Goal: Task Accomplishment & Management: Complete application form

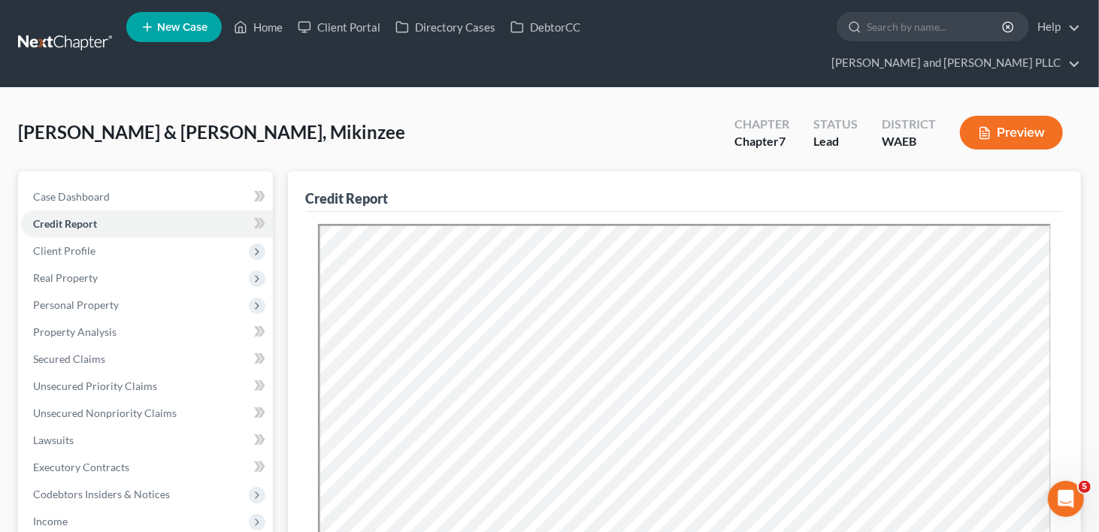
click at [186, 29] on span "New Case" at bounding box center [182, 27] width 50 height 11
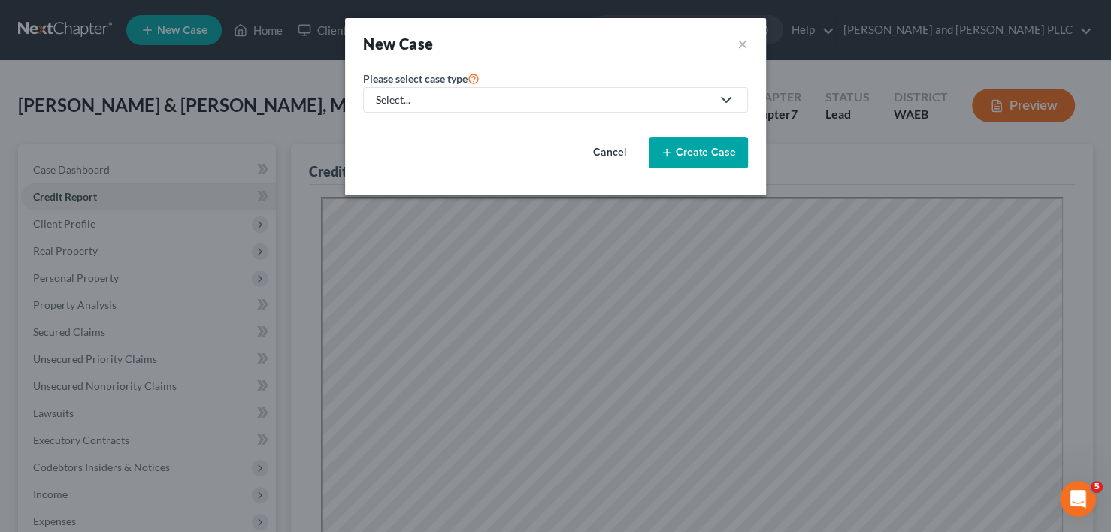
click at [540, 100] on div "Select..." at bounding box center [543, 99] width 335 height 15
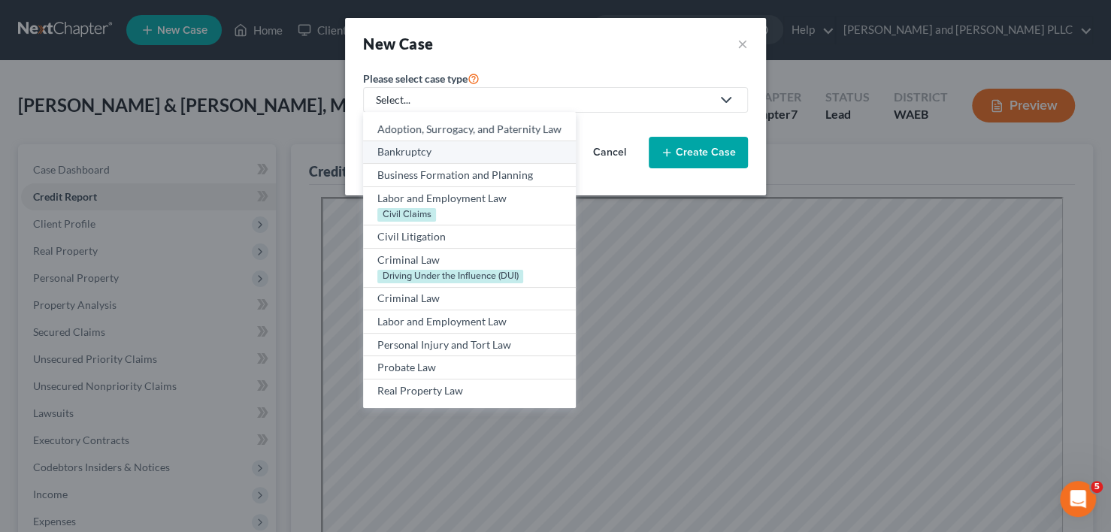
click at [453, 153] on div "Bankruptcy" at bounding box center [469, 151] width 184 height 15
select select "86"
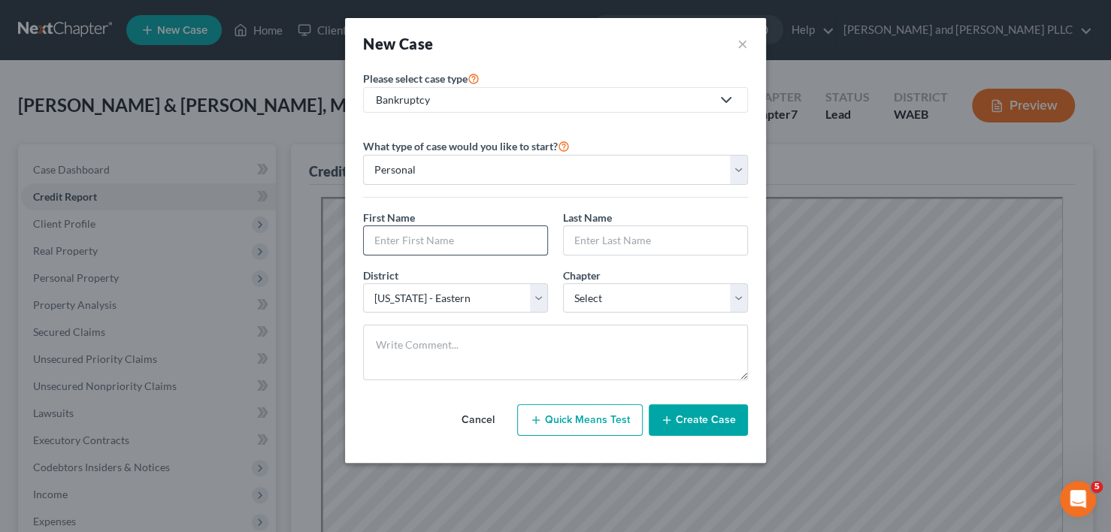
click at [451, 245] on input "text" at bounding box center [455, 240] width 183 height 29
type input "[PERSON_NAME]"
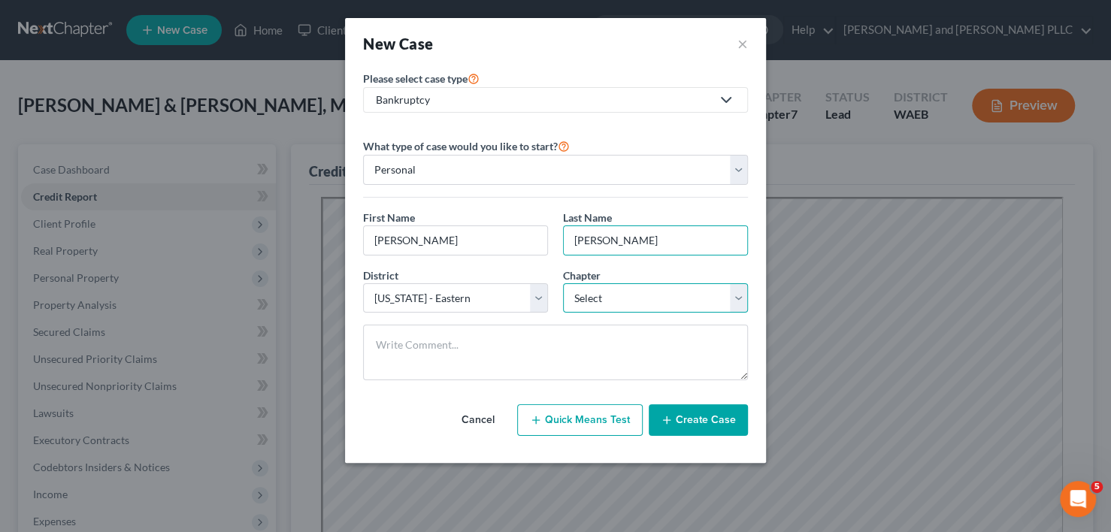
click at [653, 300] on select "Select 7 11 12 13" at bounding box center [655, 298] width 185 height 30
select select "0"
click at [563, 283] on select "Select 7 11 12 13" at bounding box center [655, 298] width 185 height 30
click at [685, 414] on button "Create Case" at bounding box center [698, 421] width 99 height 32
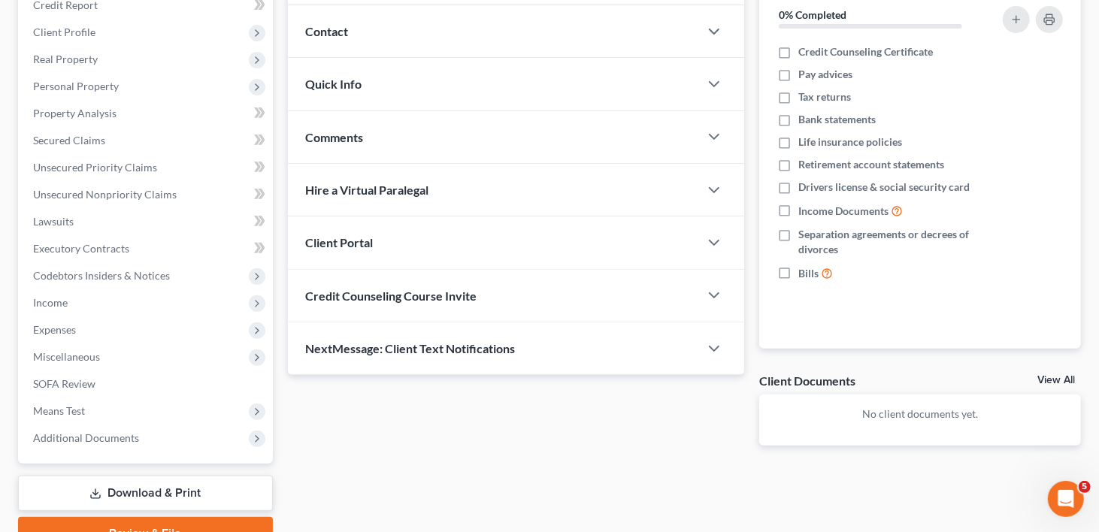
scroll to position [226, 0]
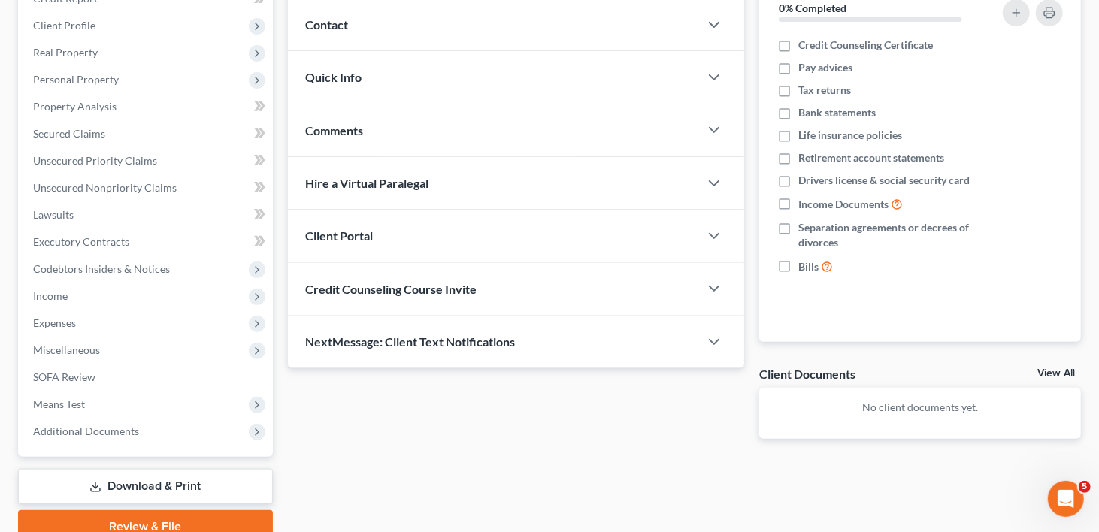
click at [702, 221] on div at bounding box center [721, 236] width 45 height 30
click at [716, 227] on icon "button" at bounding box center [714, 236] width 18 height 18
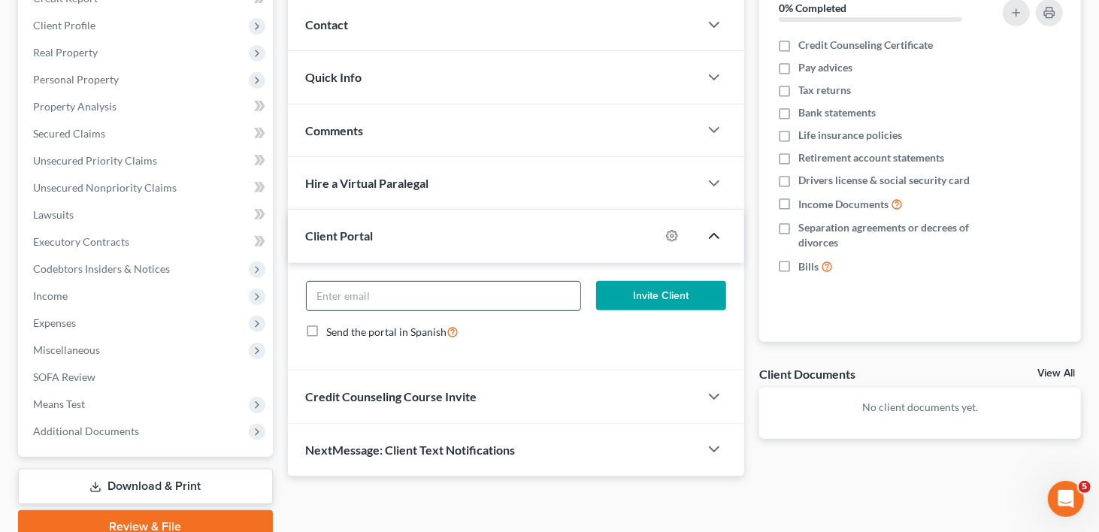
paste input "[EMAIL_ADDRESS][DOMAIN_NAME]"
type input "[EMAIL_ADDRESS][DOMAIN_NAME]"
click at [647, 281] on button "Invite Client" at bounding box center [661, 296] width 130 height 30
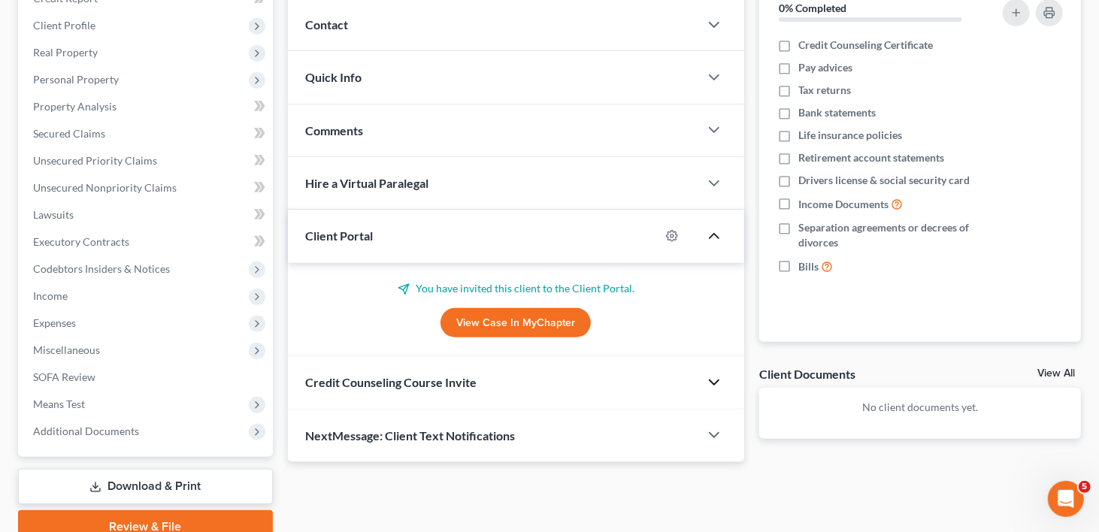
click at [713, 374] on icon "button" at bounding box center [714, 383] width 18 height 18
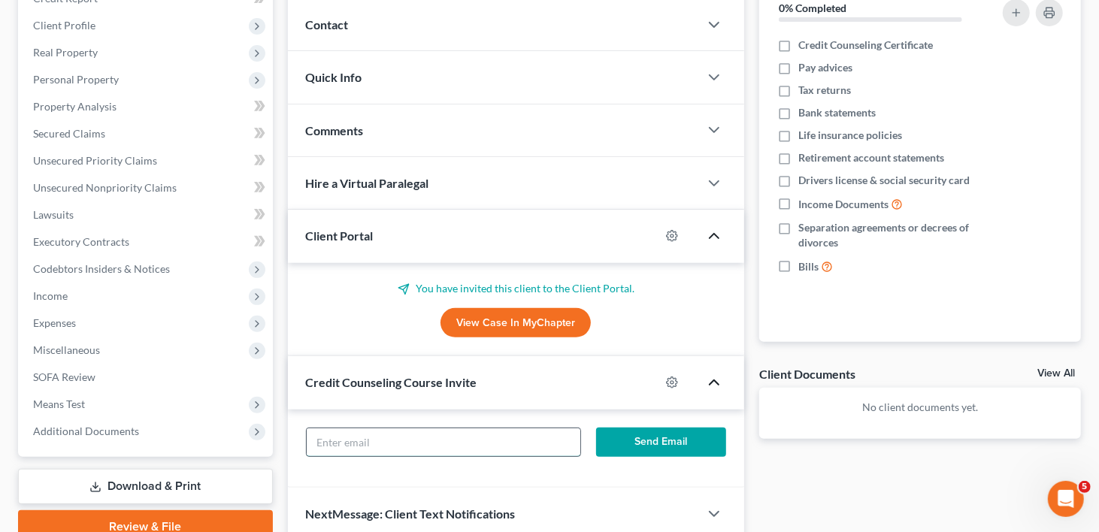
paste input "[EMAIL_ADDRESS][DOMAIN_NAME]"
type input "[EMAIL_ADDRESS][DOMAIN_NAME]"
click at [670, 428] on button "Send Email" at bounding box center [661, 443] width 130 height 30
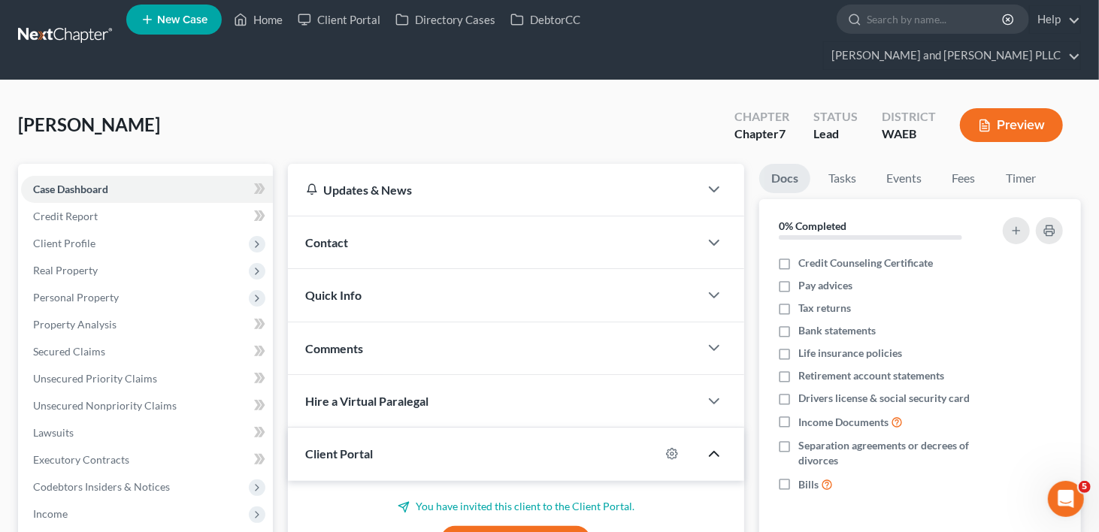
scroll to position [0, 0]
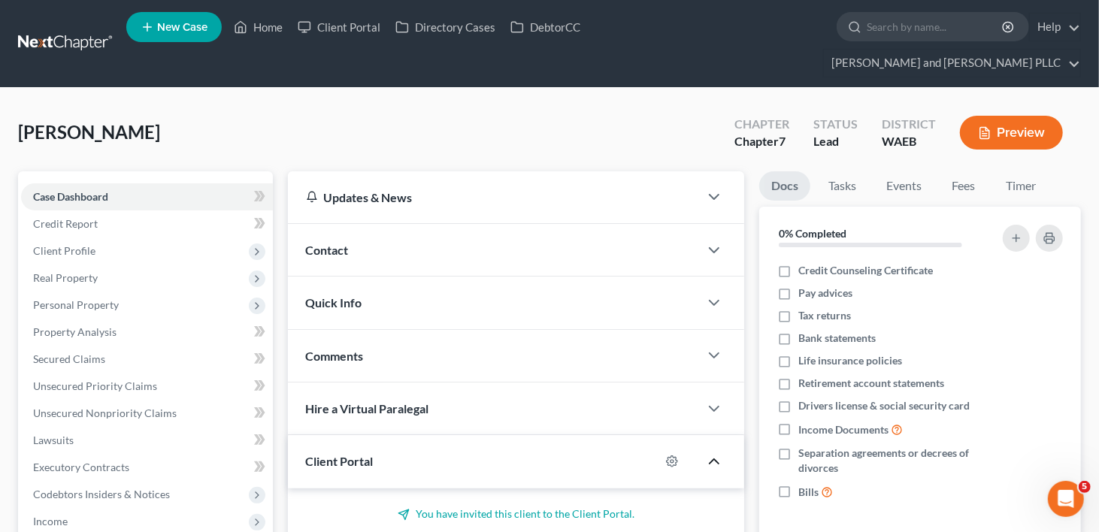
click at [183, 21] on link "New Case" at bounding box center [173, 27] width 95 height 30
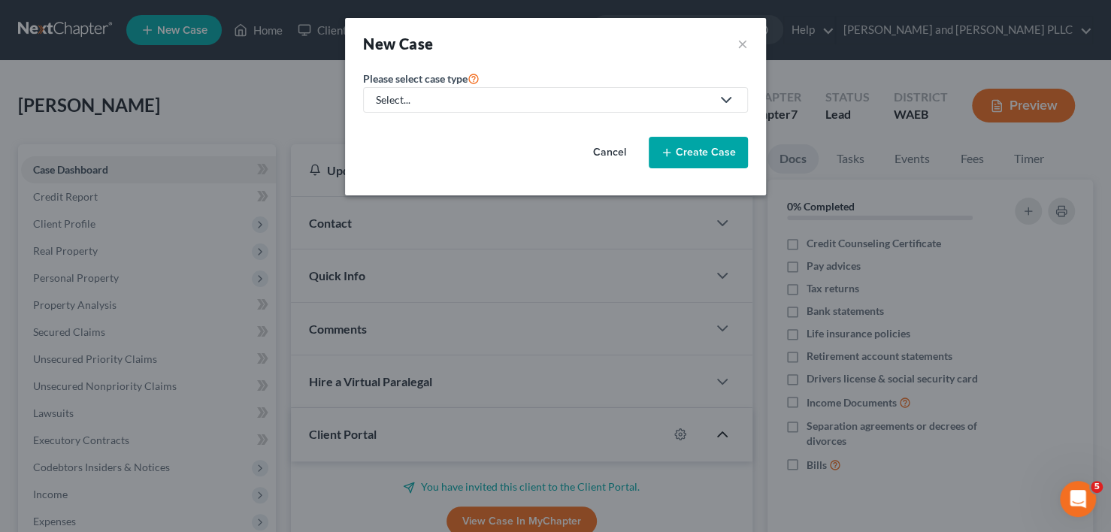
click at [729, 100] on icon at bounding box center [726, 100] width 18 height 18
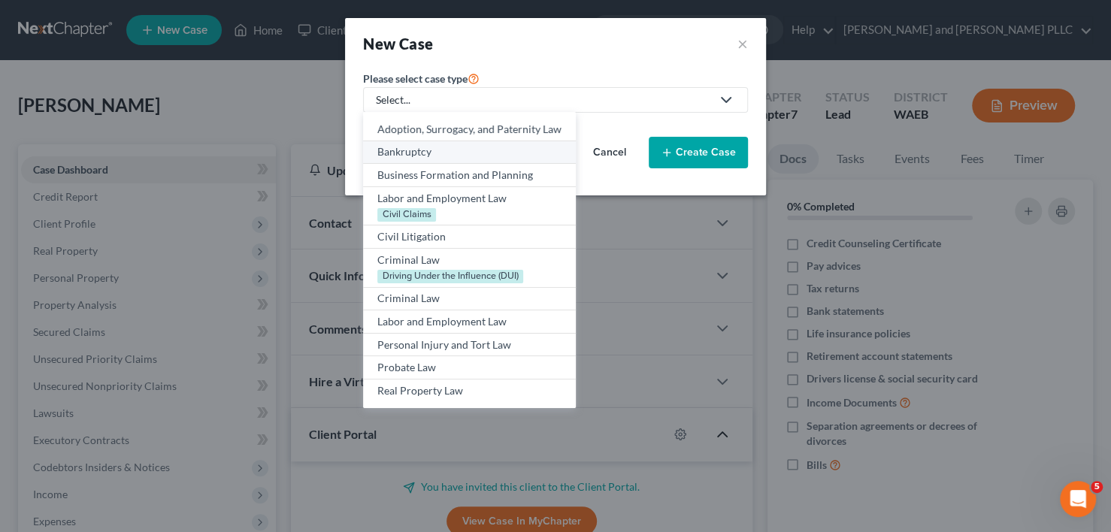
click at [443, 150] on div "Bankruptcy" at bounding box center [469, 151] width 184 height 15
select select "86"
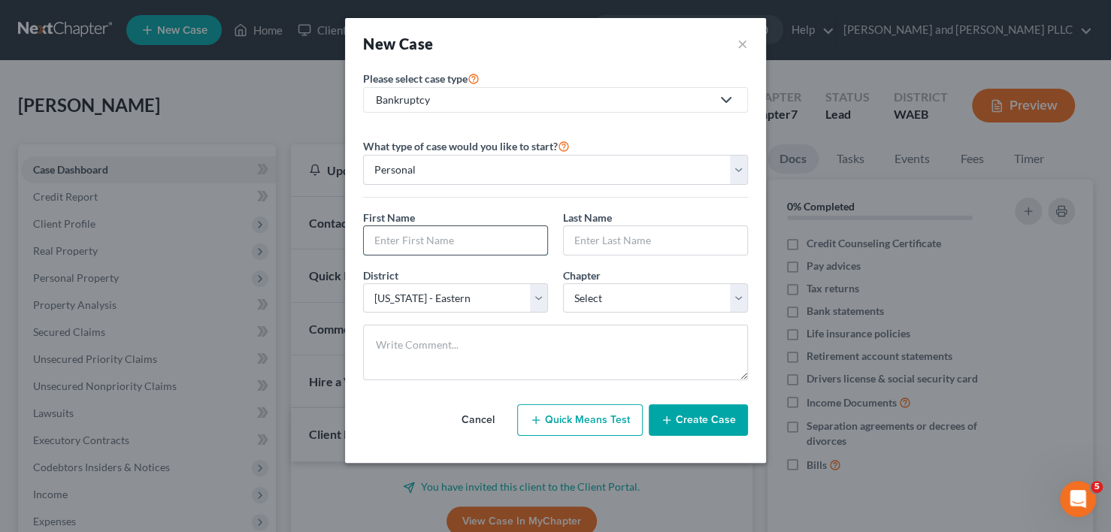
click at [405, 235] on input "text" at bounding box center [455, 240] width 183 height 29
type input "[PERSON_NAME]"
click at [739, 292] on select "Select 7 11 12 13" at bounding box center [655, 298] width 185 height 30
select select "0"
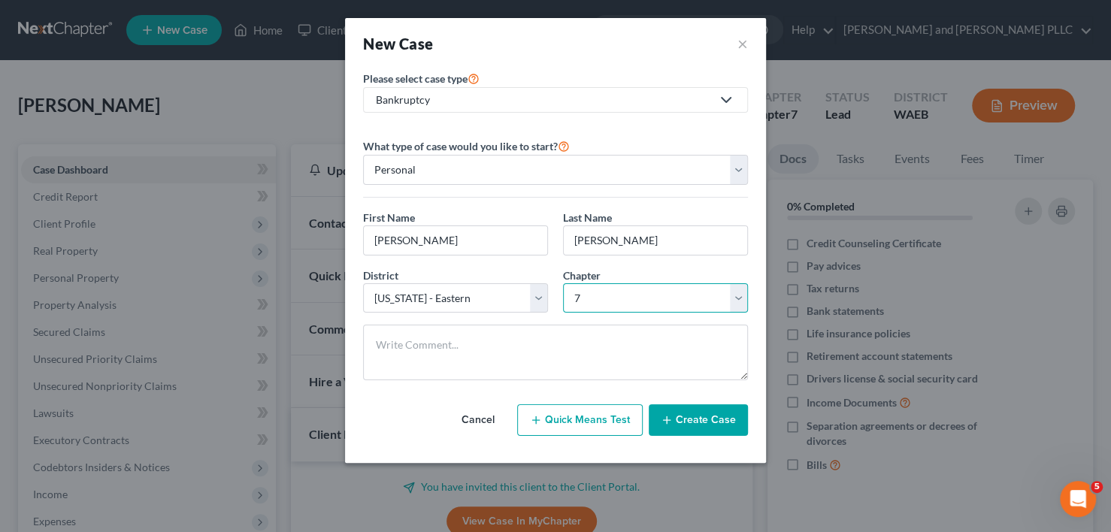
click at [563, 283] on select "Select 7 11 12 13" at bounding box center [655, 298] width 185 height 30
click at [716, 420] on button "Create Case" at bounding box center [698, 421] width 99 height 32
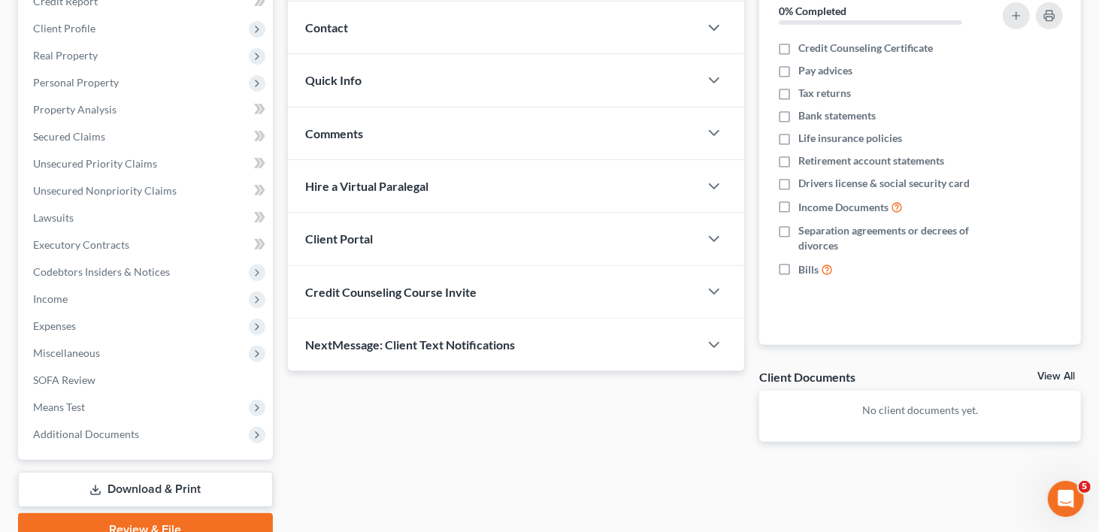
scroll to position [226, 0]
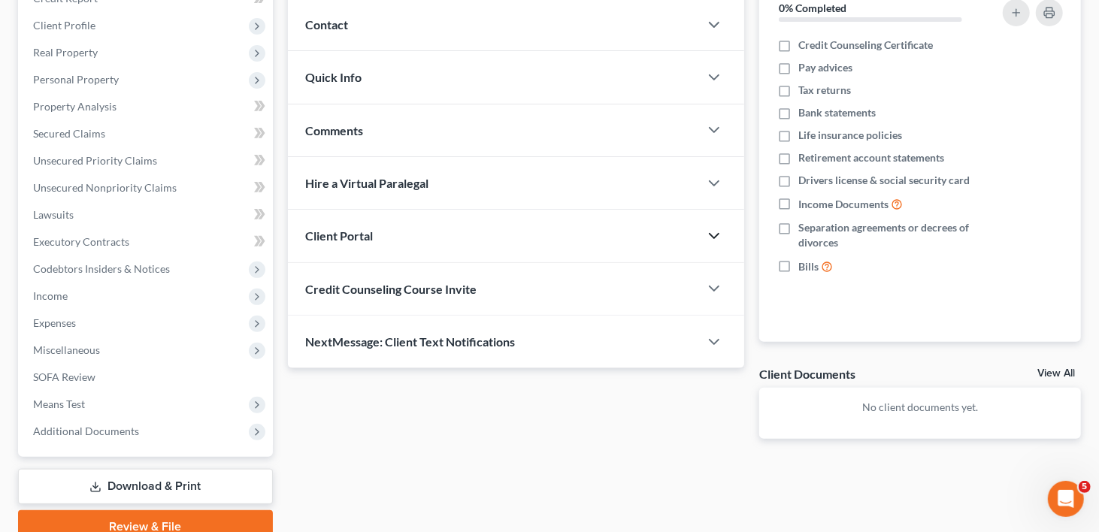
click at [714, 227] on icon "button" at bounding box center [714, 236] width 18 height 18
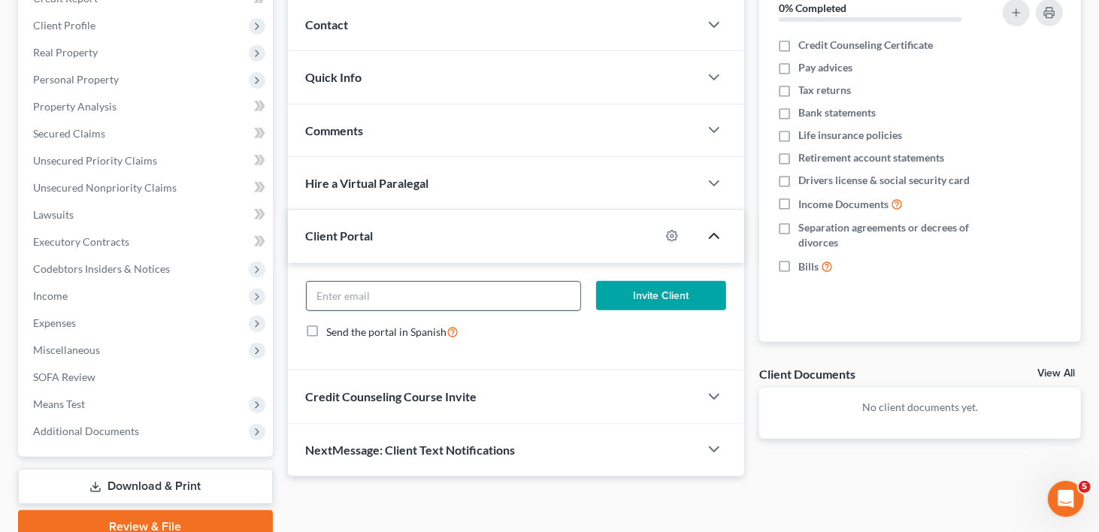
click at [335, 282] on input "email" at bounding box center [444, 296] width 274 height 29
paste input "[EMAIL_ADDRESS][DOMAIN_NAME]"
type input "[EMAIL_ADDRESS][DOMAIN_NAME]"
click at [648, 281] on button "Invite Client" at bounding box center [661, 296] width 130 height 30
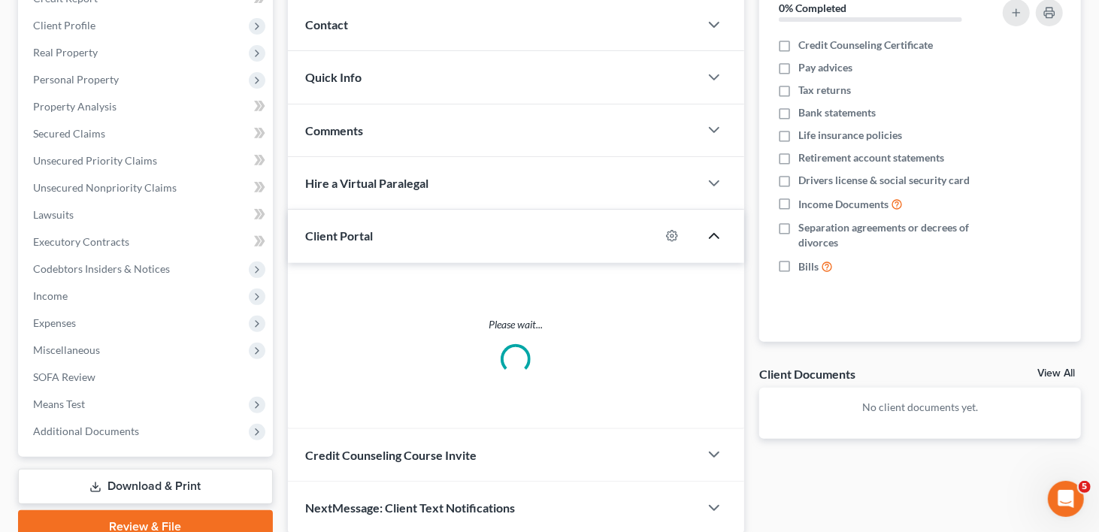
click at [703, 482] on div "NextMessage: Client Text Notifications" at bounding box center [516, 508] width 456 height 53
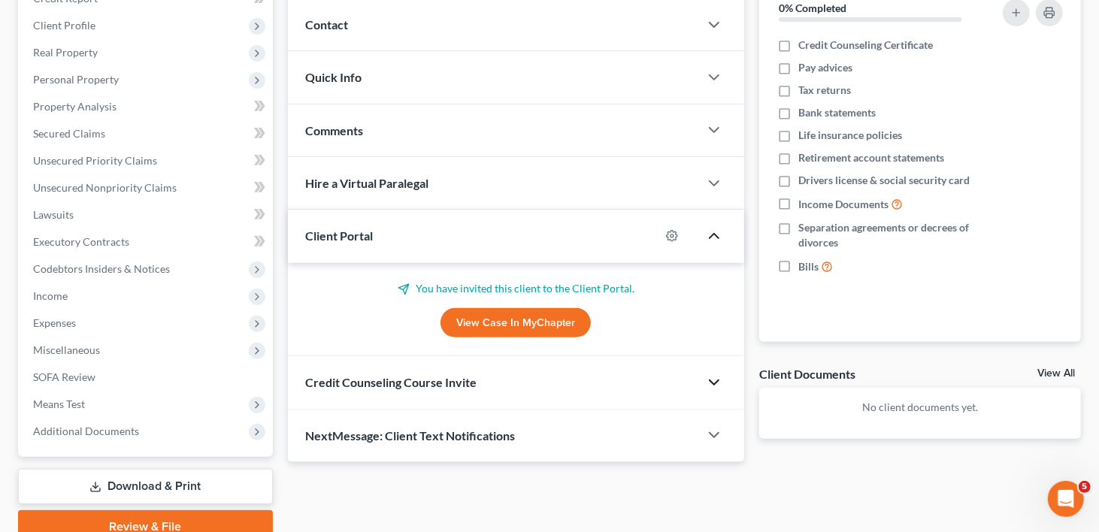
click at [713, 380] on polyline "button" at bounding box center [714, 382] width 9 height 5
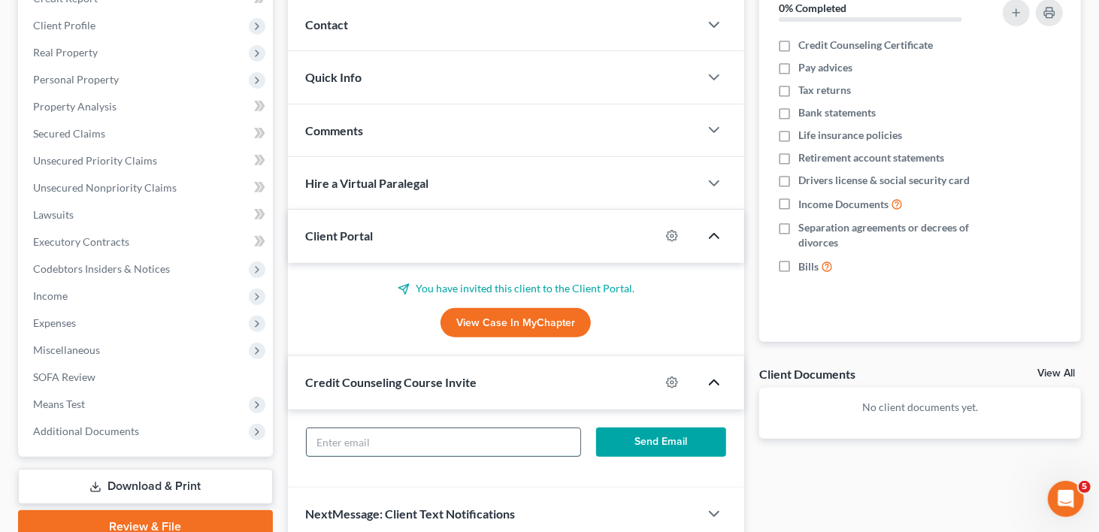
click at [424, 429] on input "text" at bounding box center [444, 443] width 274 height 29
paste input "[EMAIL_ADDRESS][DOMAIN_NAME]"
type input "[EMAIL_ADDRESS][DOMAIN_NAME]"
click at [668, 428] on button "Send Email" at bounding box center [661, 443] width 130 height 30
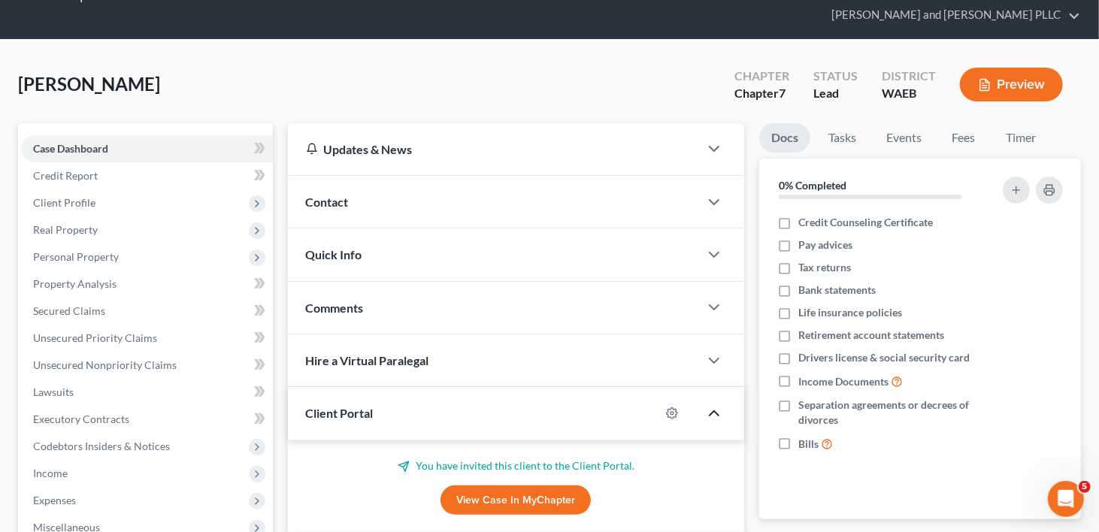
scroll to position [0, 0]
